Goal: Transaction & Acquisition: Purchase product/service

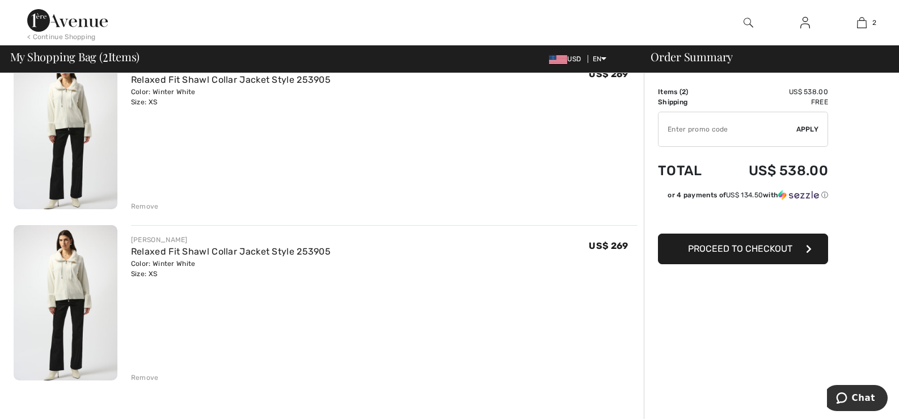
scroll to position [113, 0]
click at [738, 250] on span "Proceed to Checkout" at bounding box center [740, 248] width 104 height 11
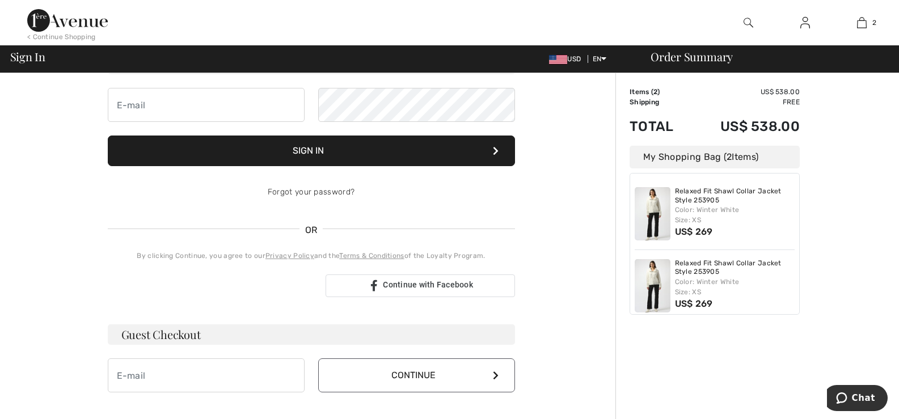
scroll to position [113, 0]
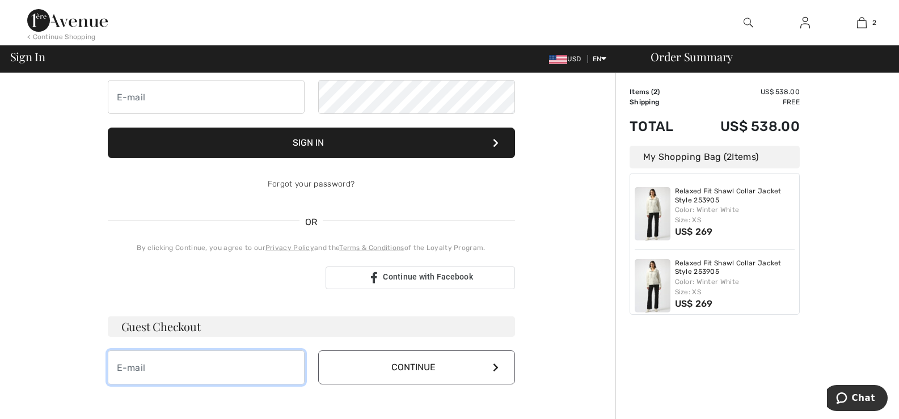
click at [165, 371] on input "email" at bounding box center [206, 367] width 197 height 34
type input "randmnew2019@gmail.com"
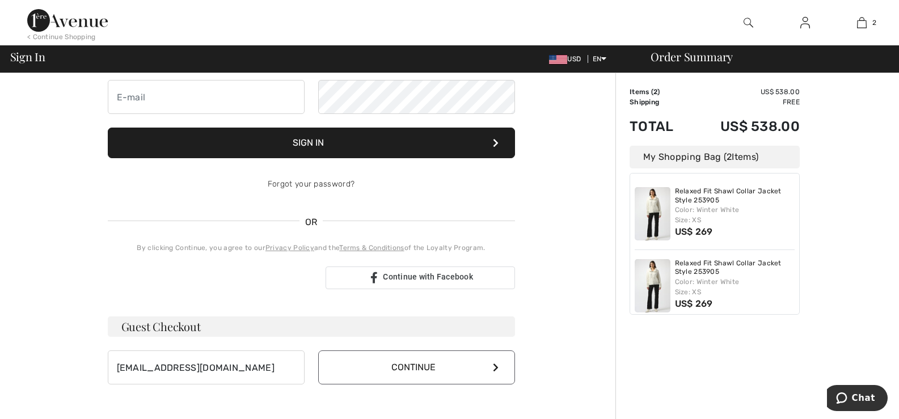
click at [376, 371] on button "Continue" at bounding box center [416, 367] width 197 height 34
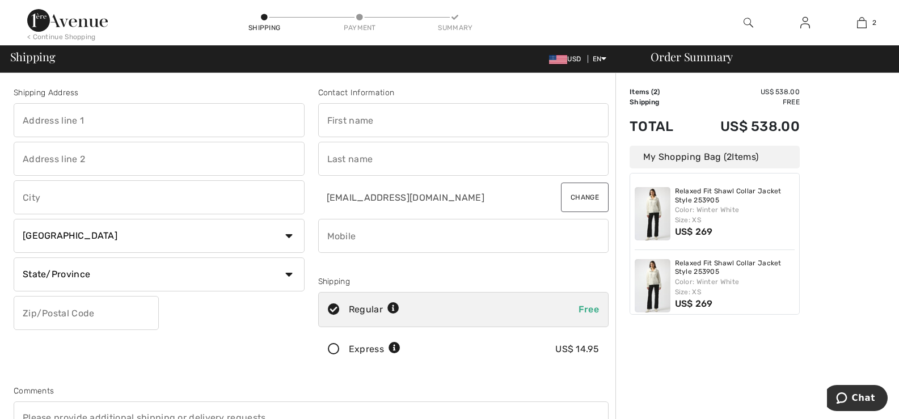
click at [39, 119] on input "text" at bounding box center [159, 120] width 291 height 34
type input "1638 E Republic Rd"
drag, startPoint x: 22, startPoint y: 197, endPoint x: 36, endPoint y: 199, distance: 14.3
click at [31, 198] on input "text" at bounding box center [159, 197] width 291 height 34
type input "Springfield"
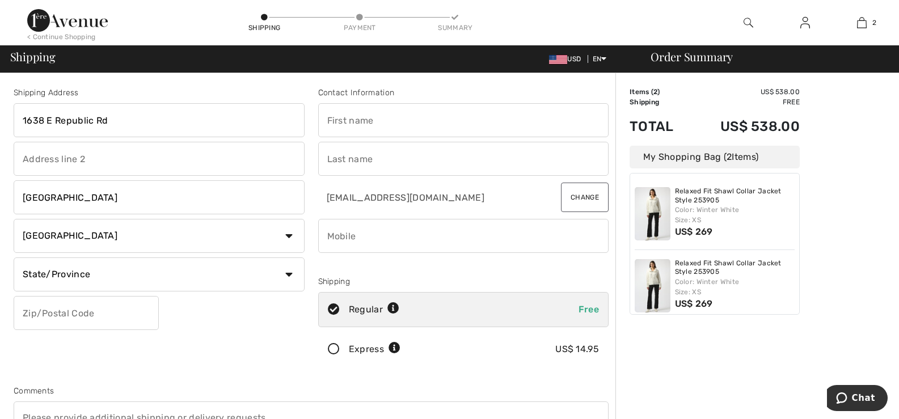
click at [33, 238] on select "Country Canada United States Afghanistan Aland Islands Albania Algeria American…" at bounding box center [159, 236] width 291 height 34
select select "US"
click at [14, 219] on select "Country Canada United States Afghanistan Aland Islands Albania Algeria American…" at bounding box center [159, 236] width 291 height 34
click at [43, 272] on select "State/Province Alabama Alaska American Samoa Arizona Arkansas California Colora…" at bounding box center [159, 274] width 291 height 34
select select "MO"
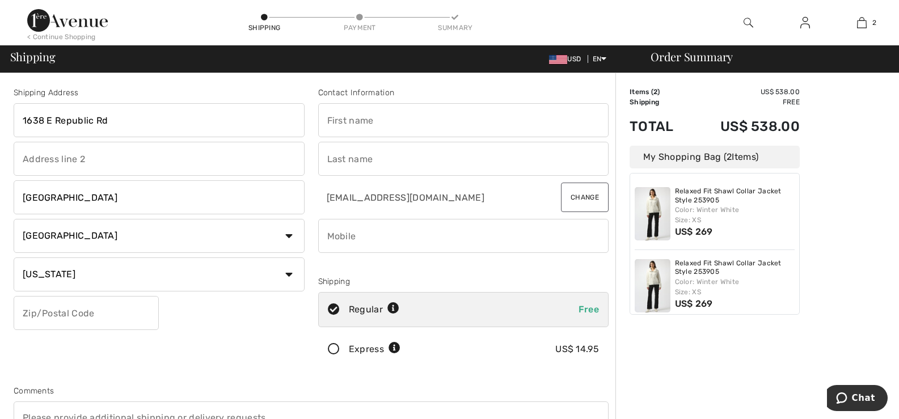
click at [14, 257] on select "State/Province Alabama Alaska American Samoa Arizona Arkansas California Colora…" at bounding box center [159, 274] width 291 height 34
click at [61, 320] on input "text" at bounding box center [86, 313] width 145 height 34
click at [58, 320] on input "65804" at bounding box center [86, 313] width 145 height 34
type input "65804"
click at [223, 351] on div "Shipping Address 1638 E Republic Rd Springfield Country Canada United States Af…" at bounding box center [159, 229] width 305 height 285
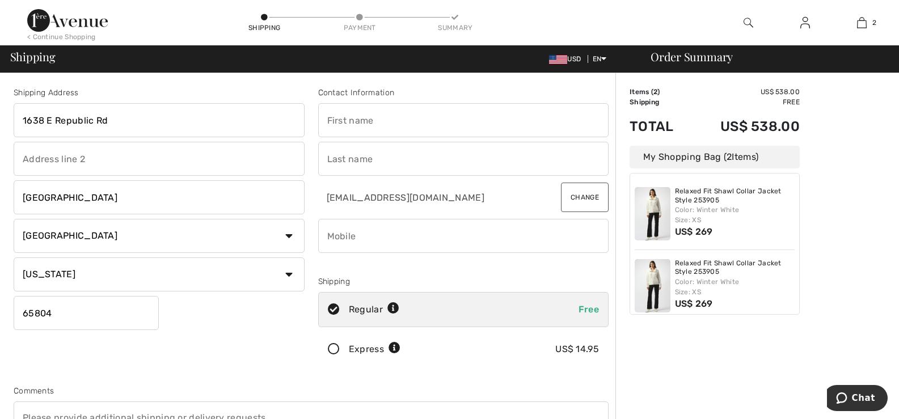
click at [348, 122] on input "text" at bounding box center [463, 120] width 291 height 34
type input "Richard"
click at [343, 163] on input "text" at bounding box center [463, 159] width 291 height 34
type input "Giese"
click at [347, 245] on input "phone" at bounding box center [463, 236] width 291 height 34
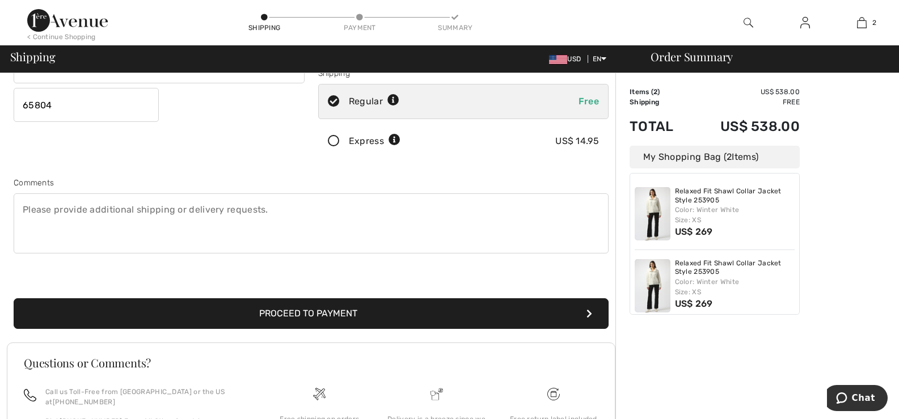
scroll to position [227, 0]
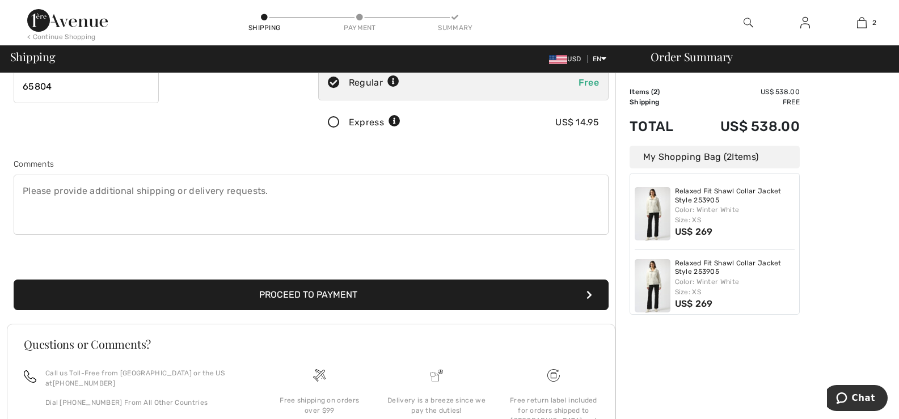
type input "4178810602"
click at [273, 296] on button "Proceed to Payment" at bounding box center [311, 295] width 595 height 31
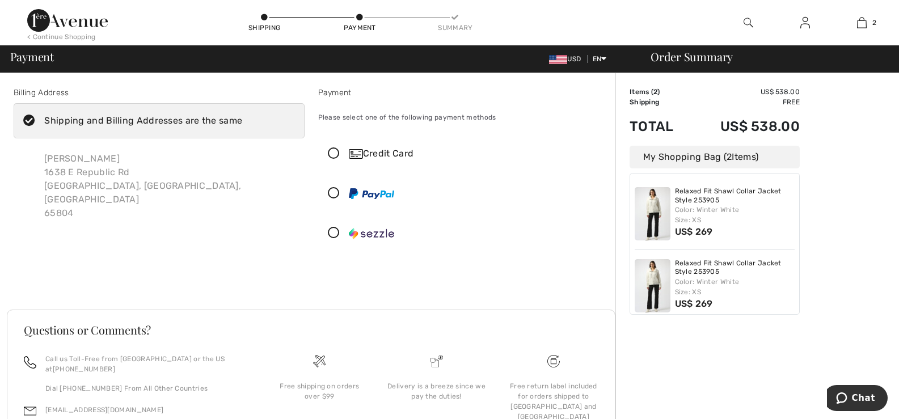
click at [332, 151] on icon at bounding box center [334, 154] width 30 height 12
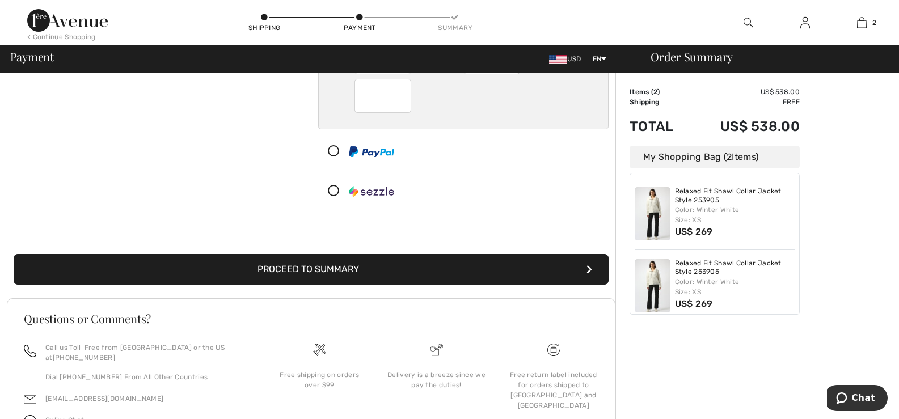
scroll to position [170, 0]
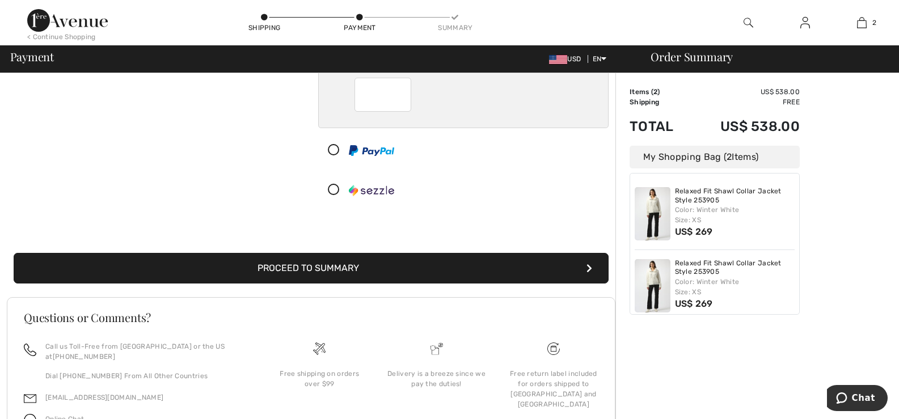
drag, startPoint x: 304, startPoint y: 265, endPoint x: 439, endPoint y: 309, distance: 141.9
click at [307, 268] on button "Proceed to Summary" at bounding box center [311, 268] width 595 height 31
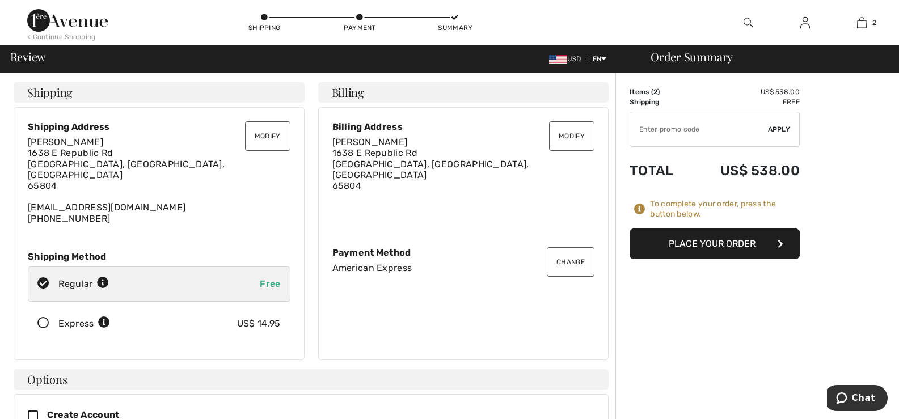
click at [695, 242] on button "Place Your Order" at bounding box center [715, 244] width 170 height 31
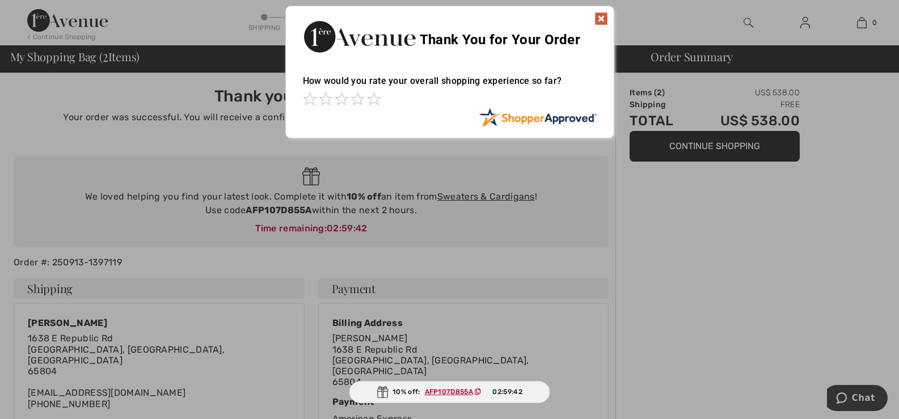
click at [599, 18] on img at bounding box center [601, 19] width 14 height 14
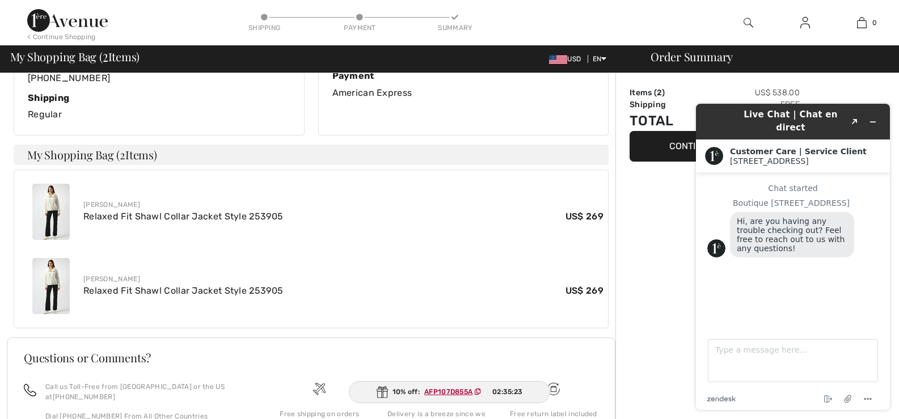
scroll to position [352, 0]
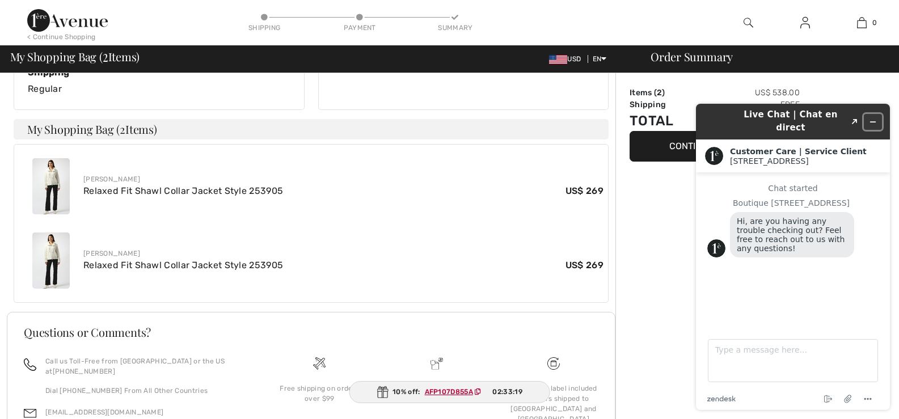
click at [869, 114] on button "Minimize widget" at bounding box center [873, 122] width 18 height 16
